Goal: Information Seeking & Learning: Learn about a topic

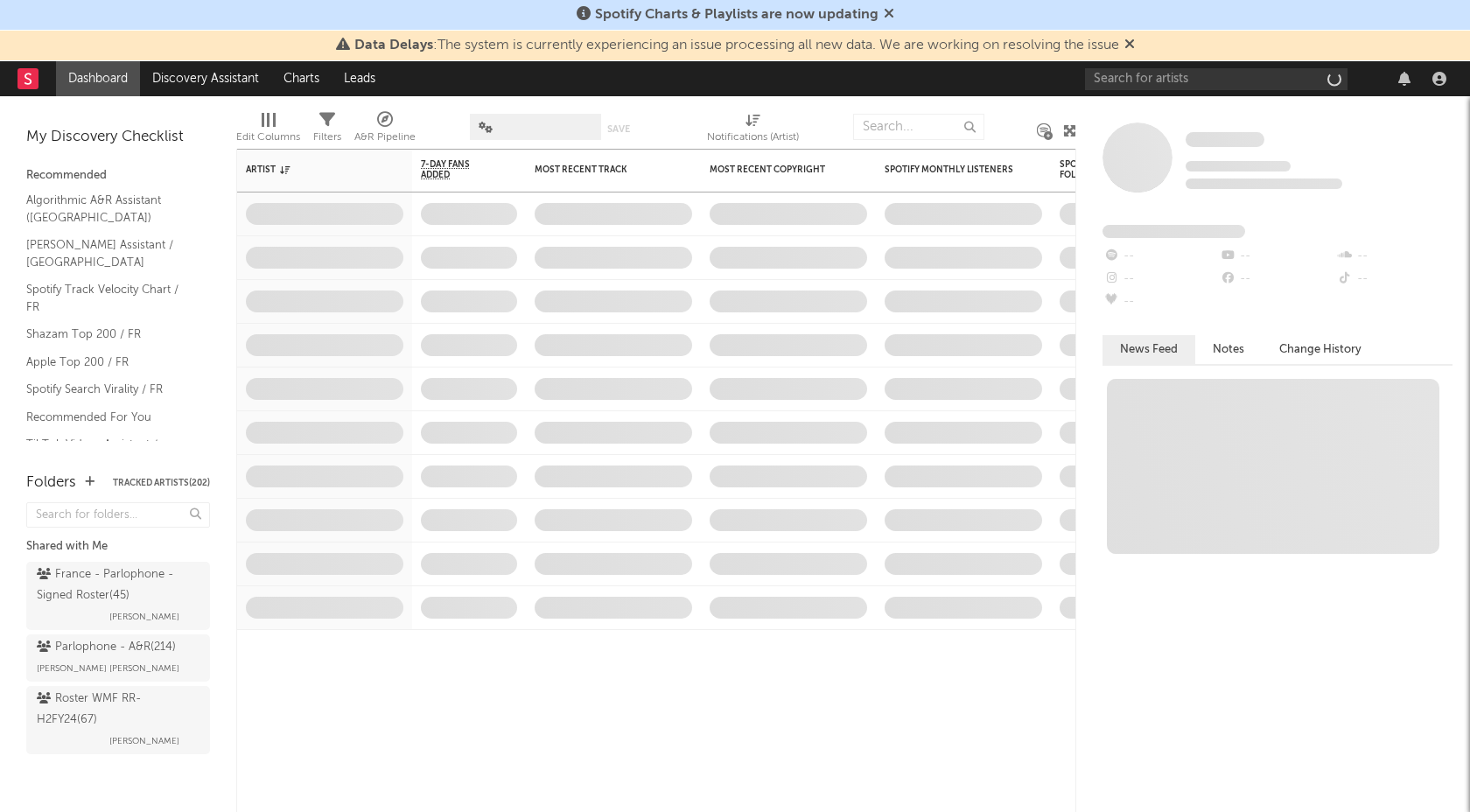
click at [1208, 65] on div at bounding box center [1269, 78] width 368 height 35
click at [1209, 72] on input "text" at bounding box center [1216, 79] width 262 height 22
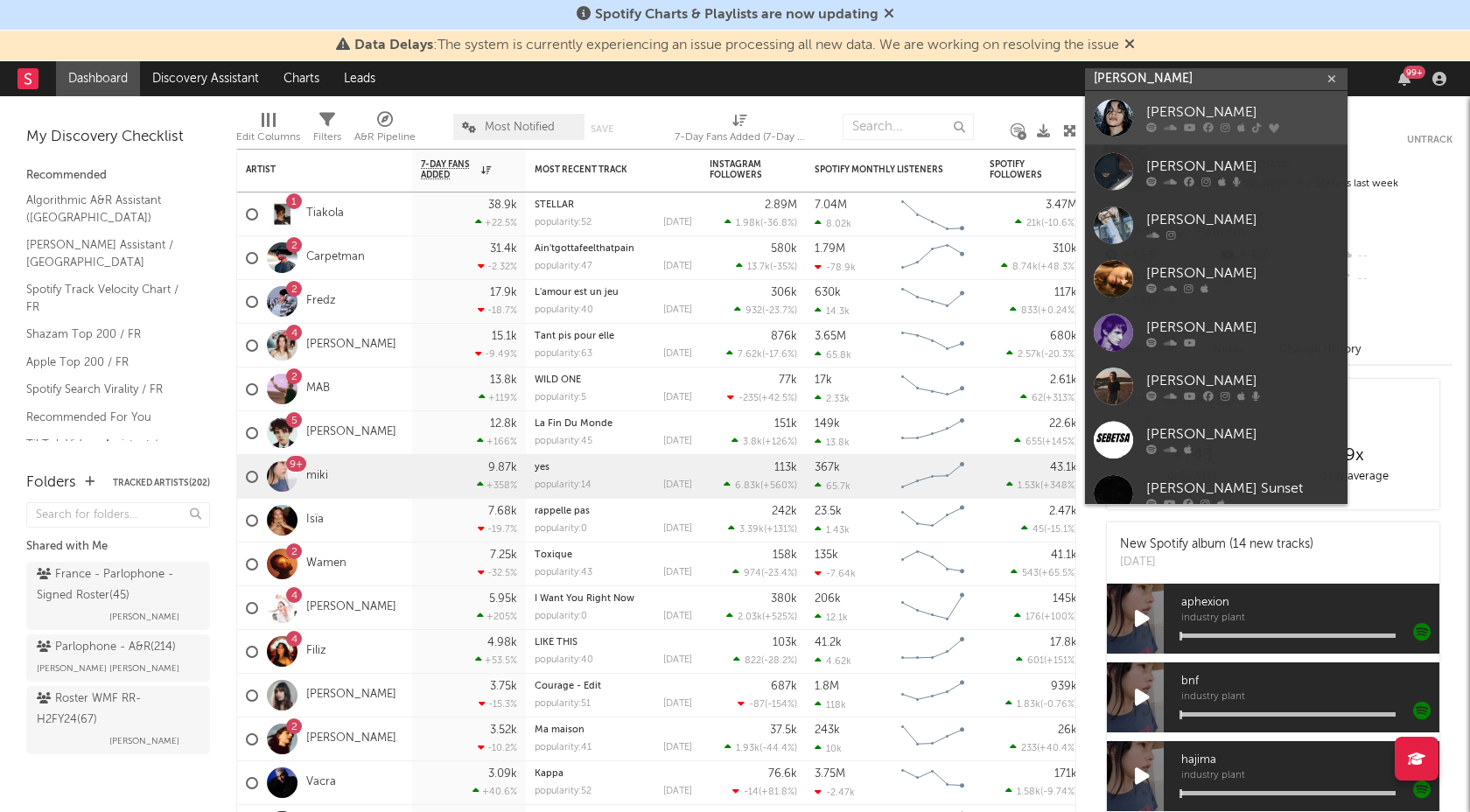
type input "[PERSON_NAME]"
click at [1163, 110] on div "[PERSON_NAME]" at bounding box center [1242, 114] width 192 height 21
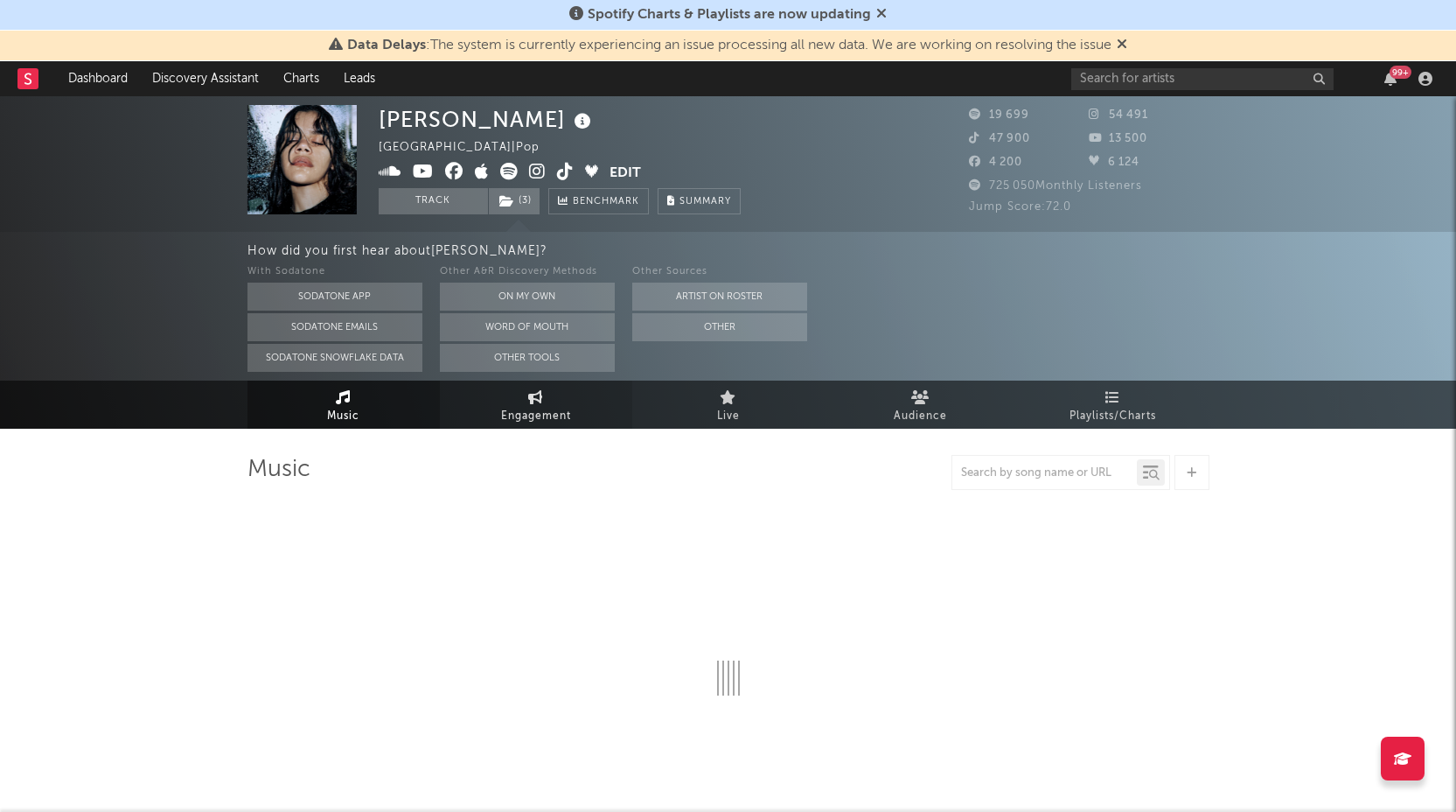
select select "6m"
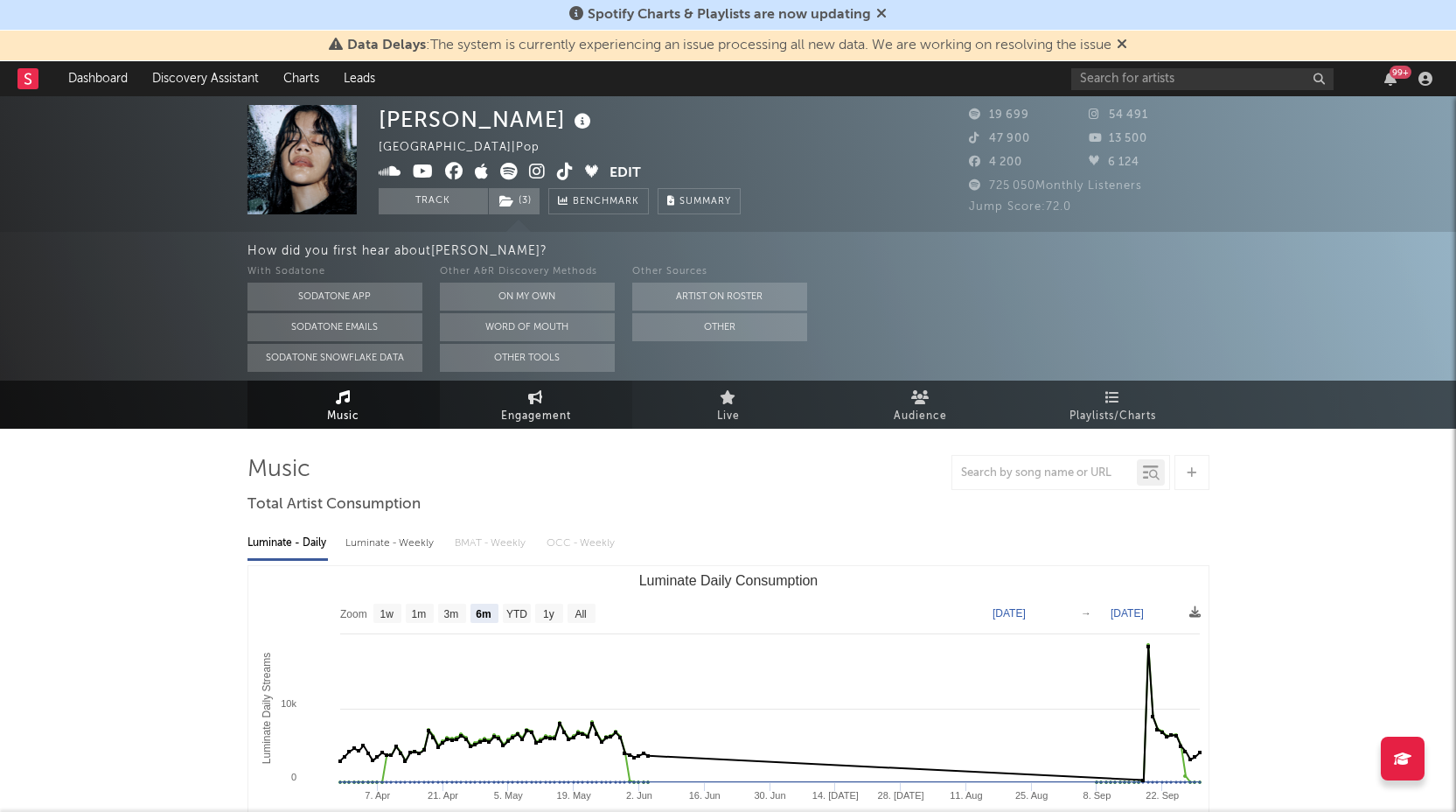
click at [541, 415] on span "Engagement" at bounding box center [536, 417] width 70 height 21
select select "1w"
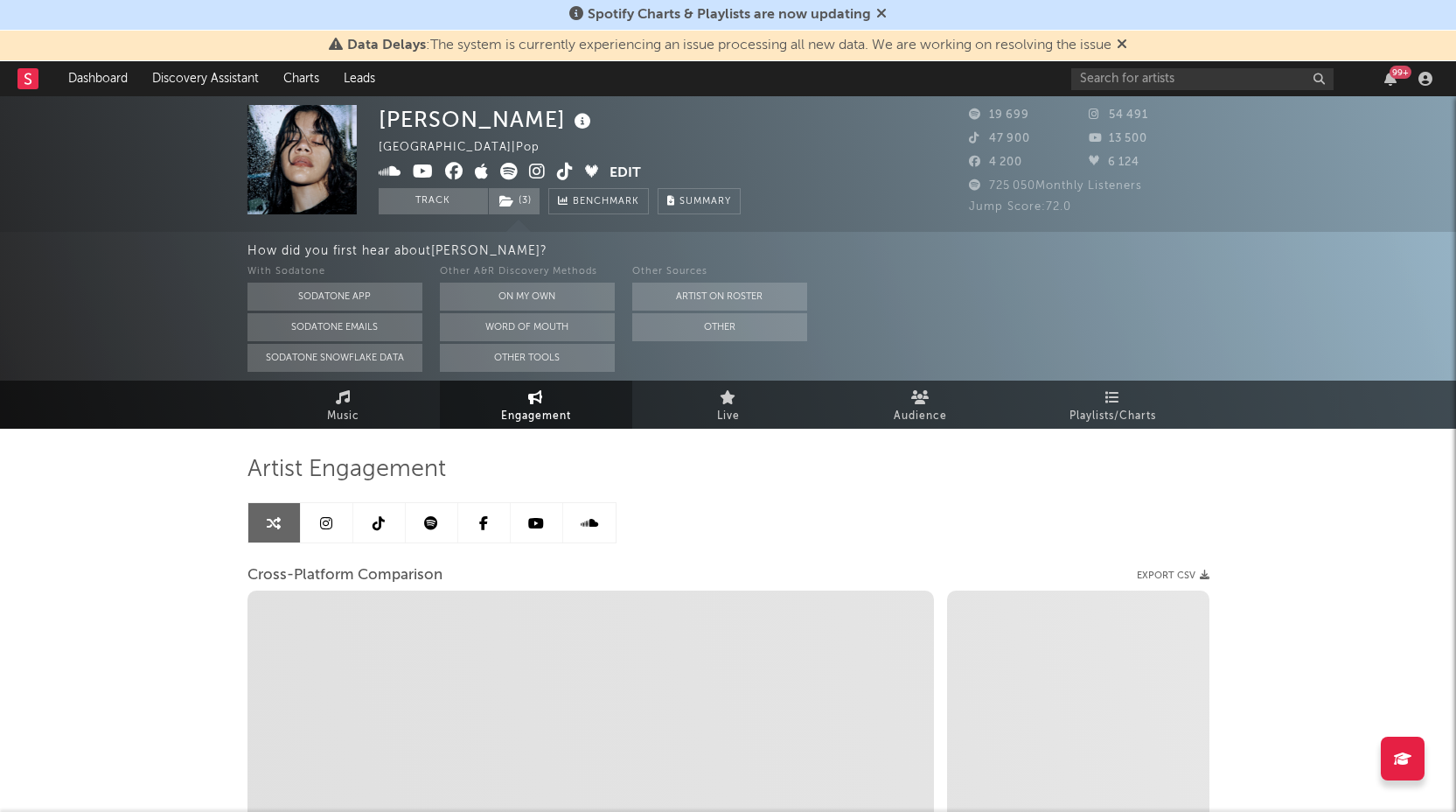
click at [416, 532] on link at bounding box center [432, 522] width 52 height 40
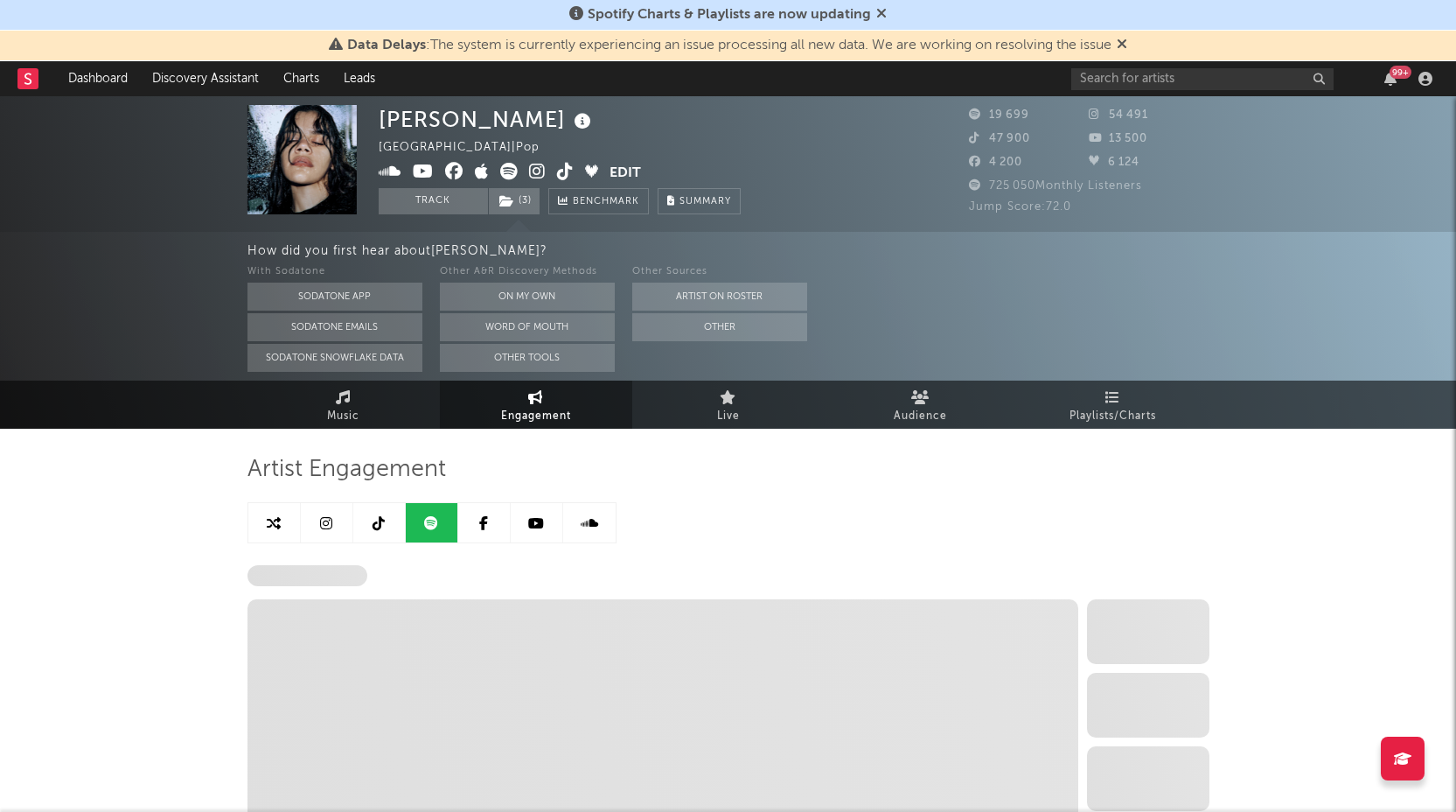
select select "6m"
select select "1w"
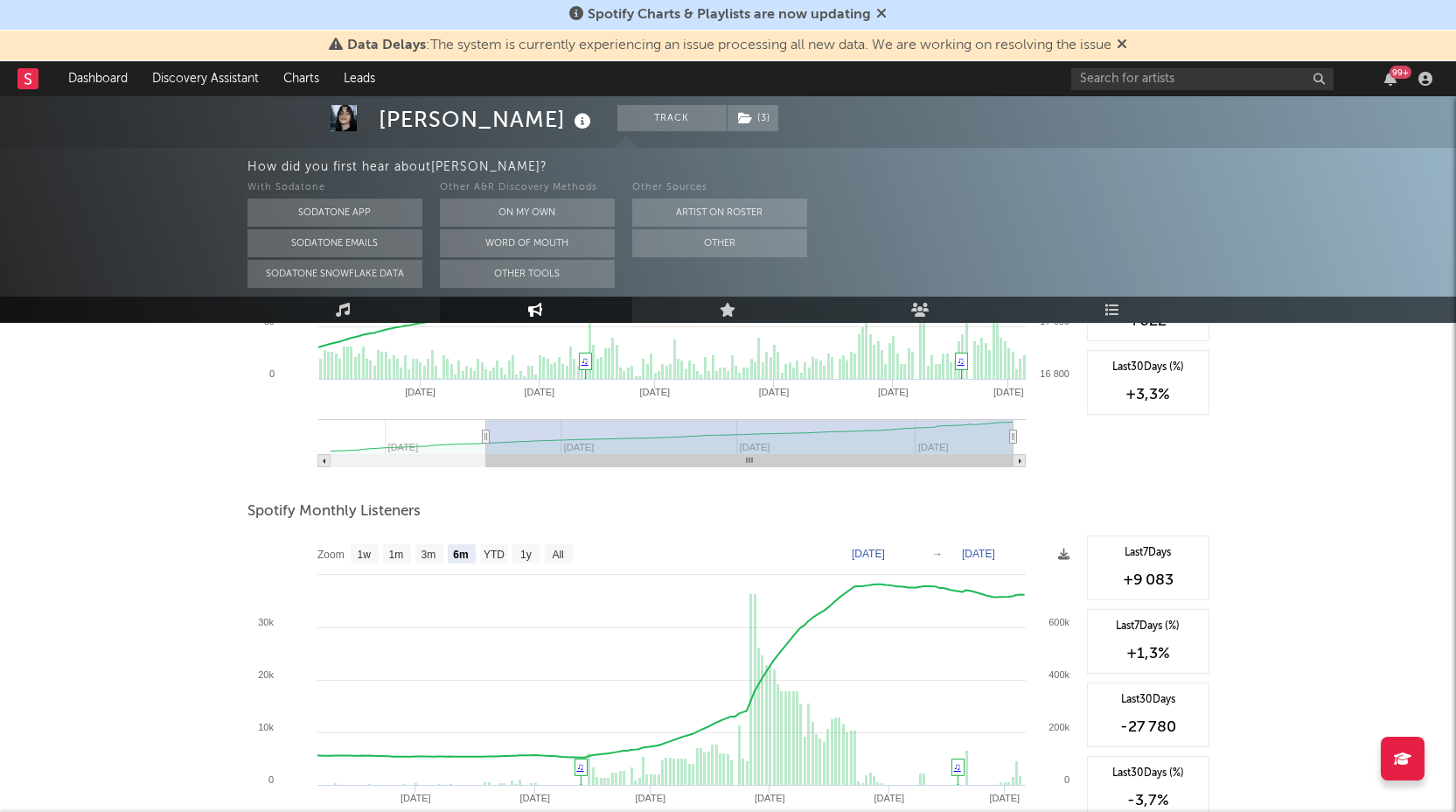
scroll to position [501, 0]
